Goal: Transaction & Acquisition: Purchase product/service

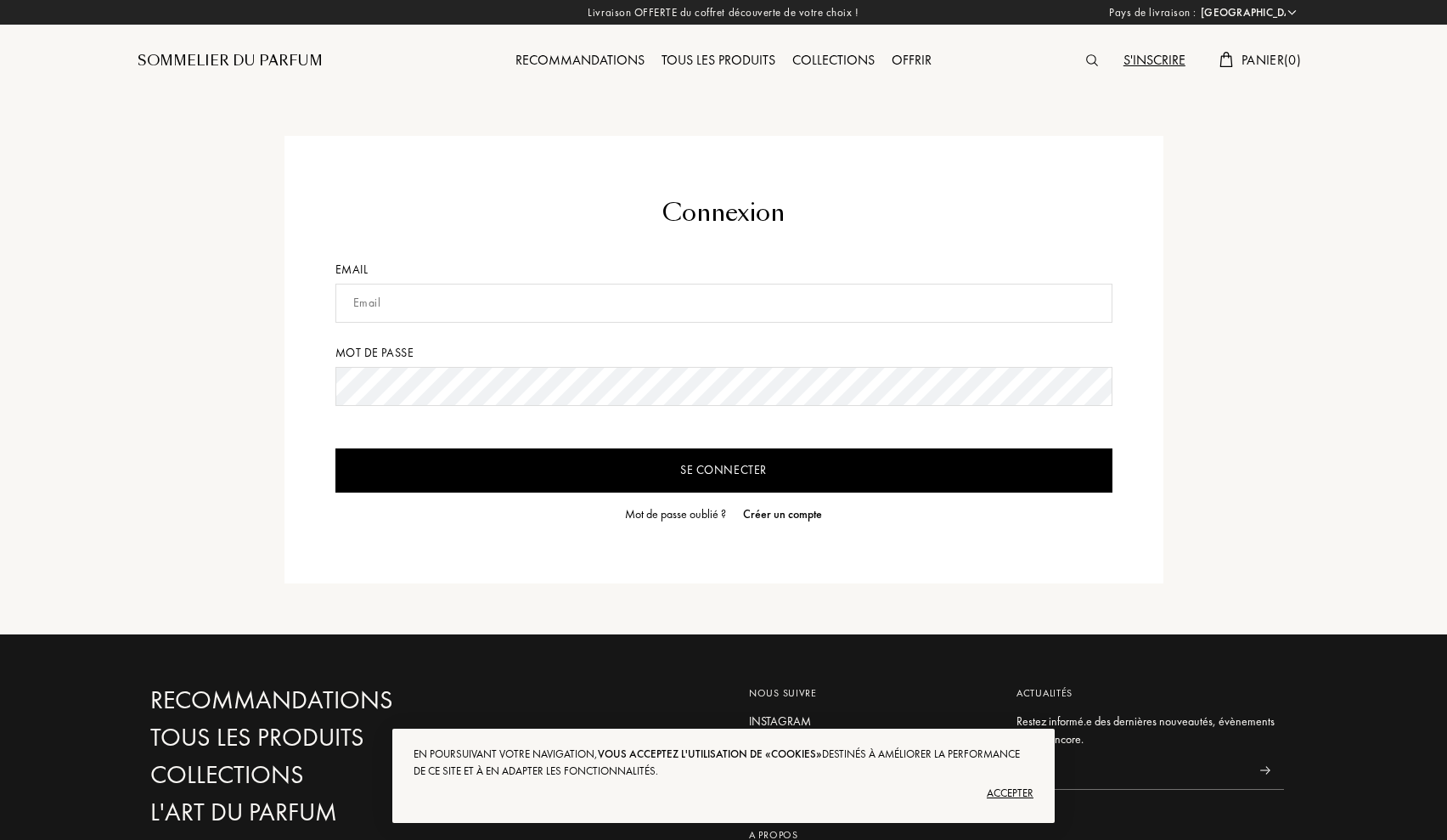
select select "FR"
click at [700, 68] on div "Tous les produits" at bounding box center [718, 61] width 131 height 22
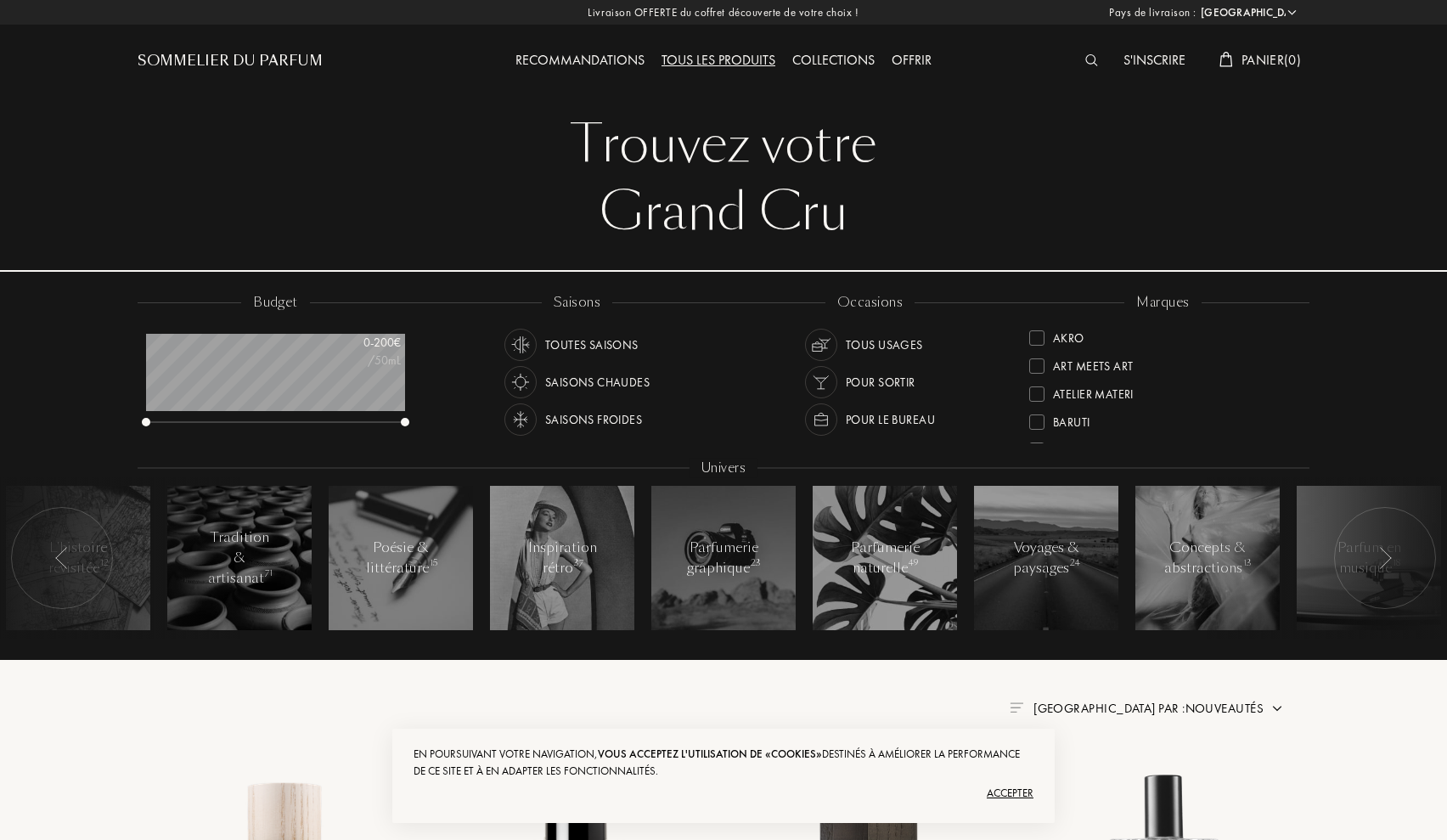
select select "FR"
click at [1088, 66] on img at bounding box center [1091, 60] width 13 height 12
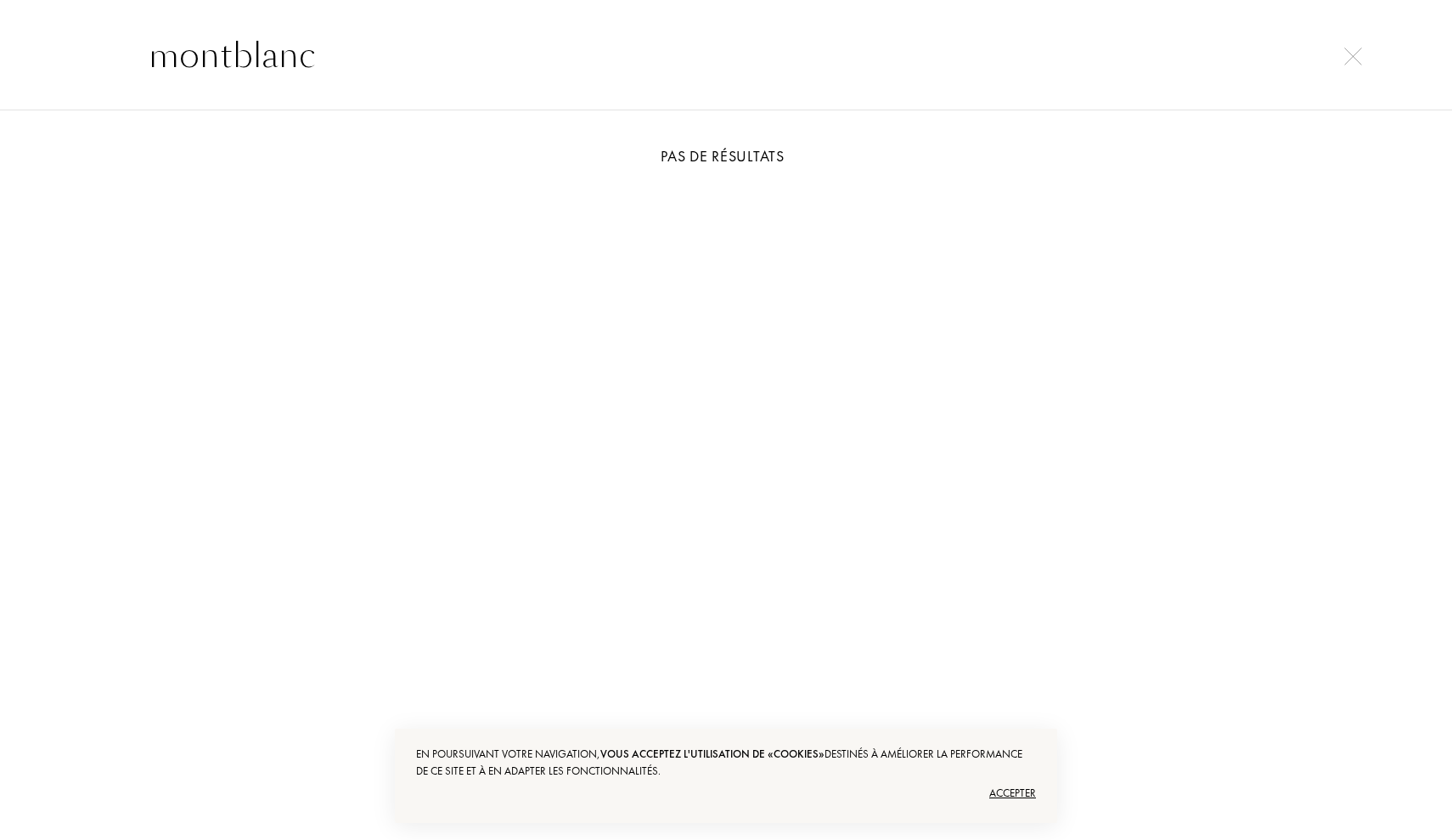
click at [316, 79] on input "montblanc" at bounding box center [726, 55] width 1223 height 51
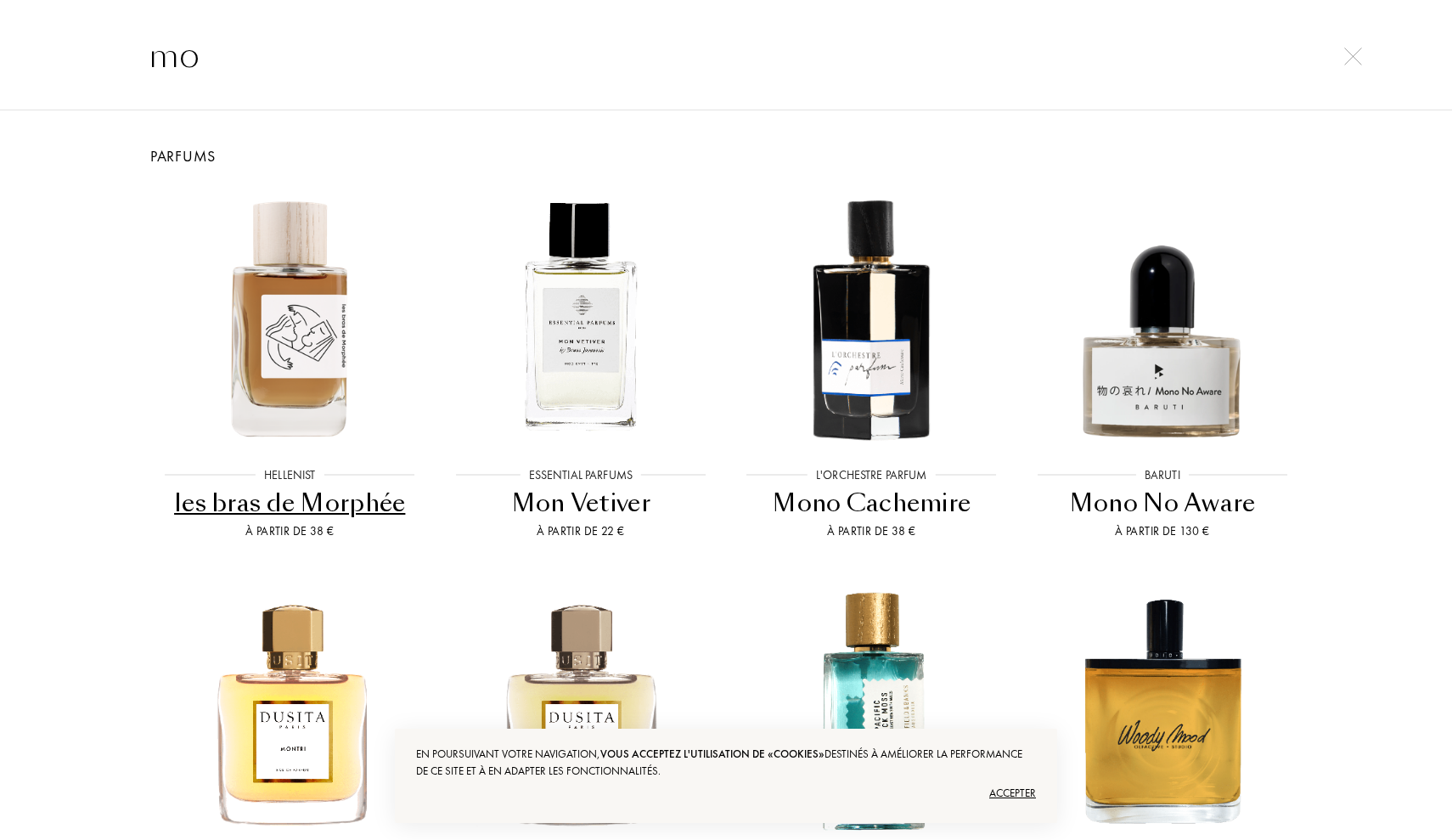
type input "m"
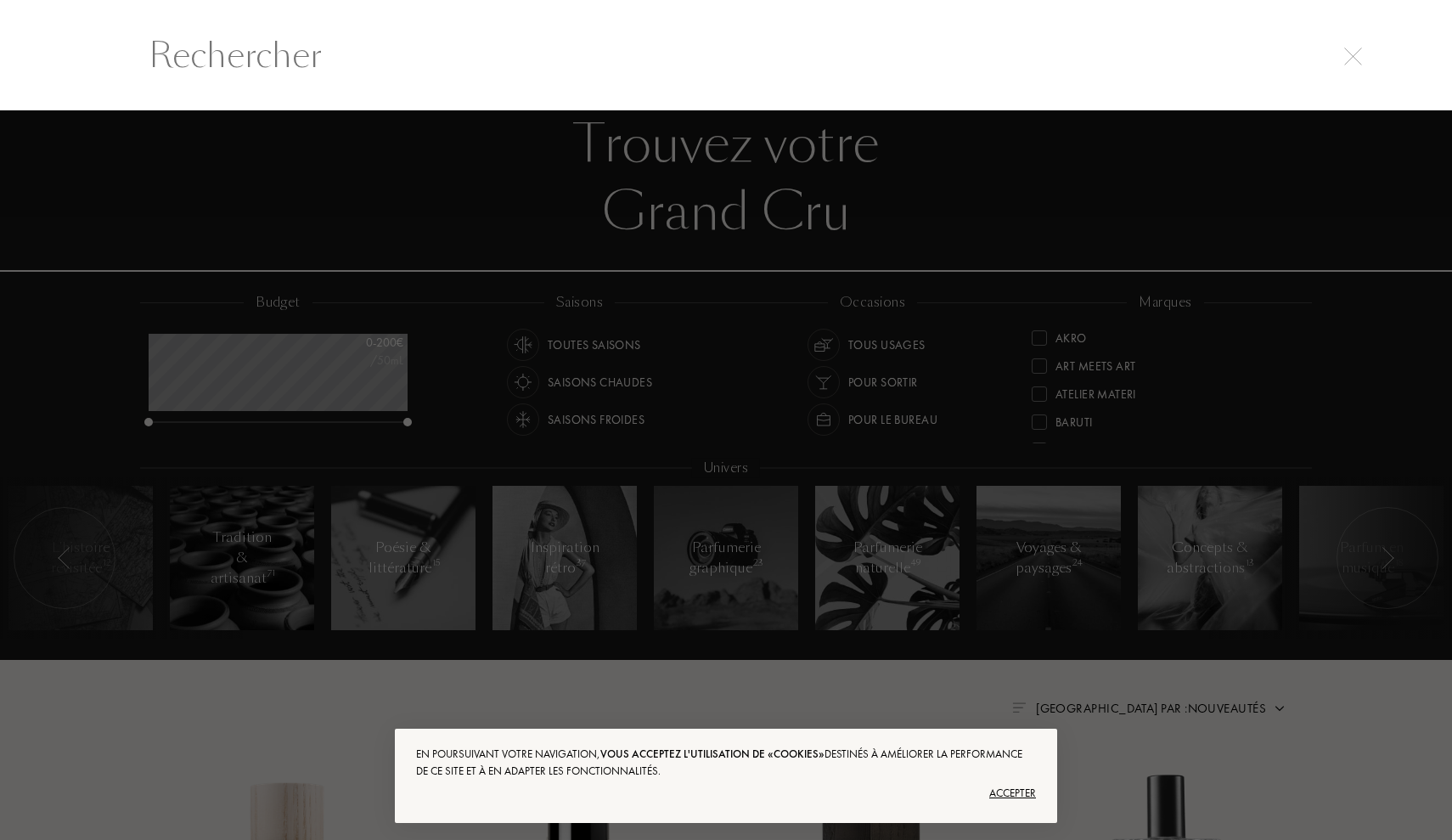
click at [634, 446] on div at bounding box center [726, 475] width 1452 height 730
